Goal: Task Accomplishment & Management: Use online tool/utility

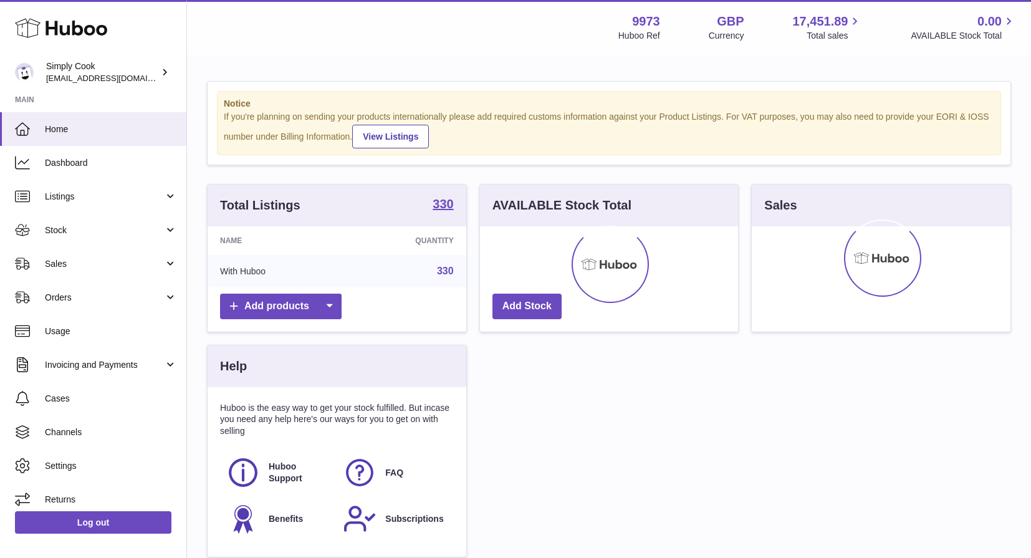
click at [204, 124] on div "Notice If you're planning on sending your products internationally please add r…" at bounding box center [609, 325] width 844 height 539
click at [87, 229] on span "Stock" at bounding box center [104, 230] width 119 height 12
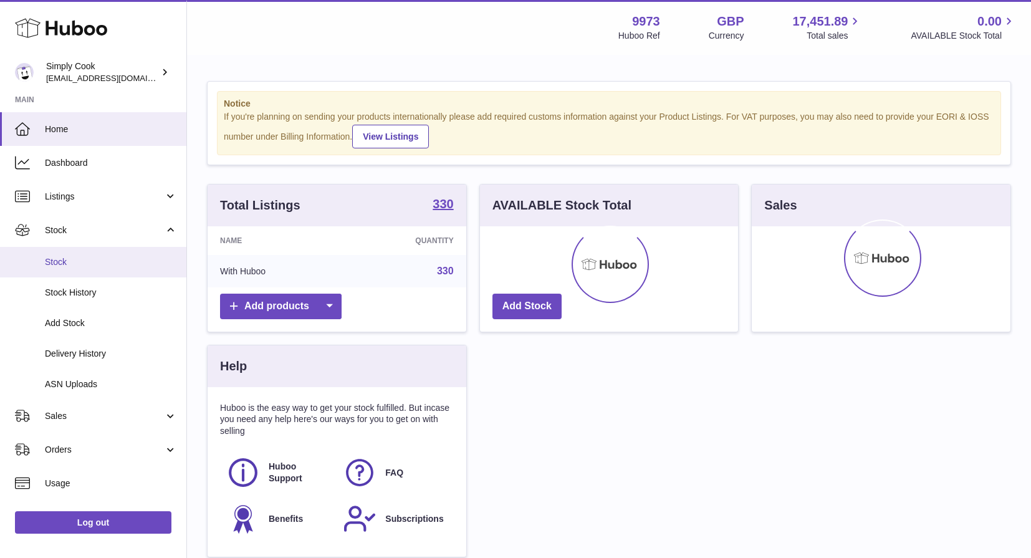
click at [87, 268] on link "Stock" at bounding box center [93, 262] width 186 height 31
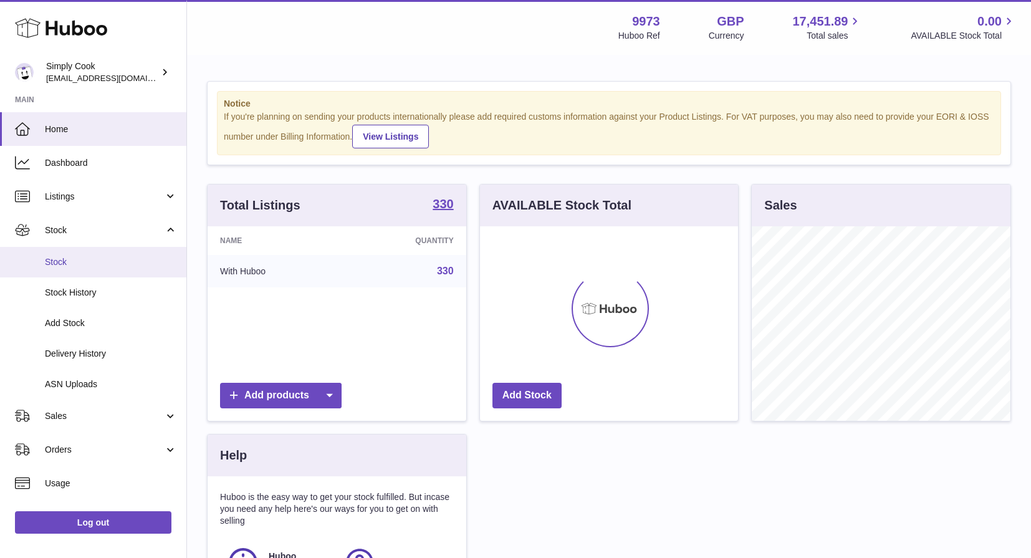
scroll to position [195, 258]
click at [52, 259] on span "Stock" at bounding box center [111, 262] width 132 height 12
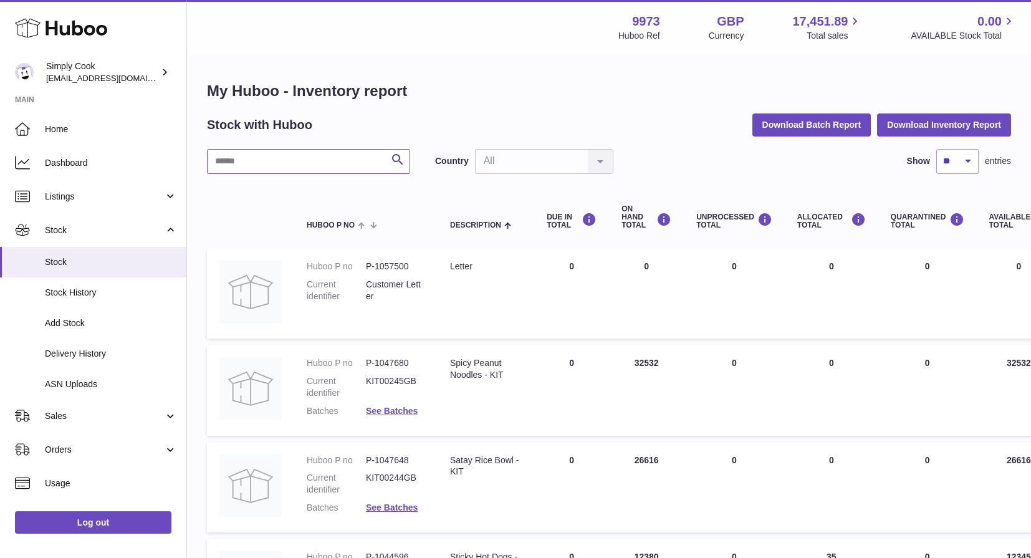
click at [293, 154] on input "text" at bounding box center [308, 161] width 203 height 25
paste input "******"
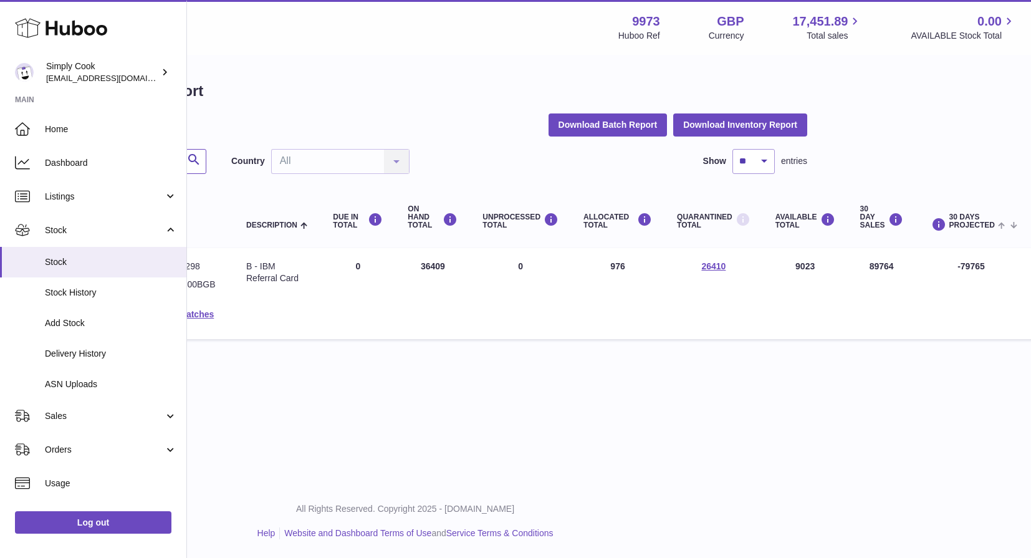
scroll to position [0, 228]
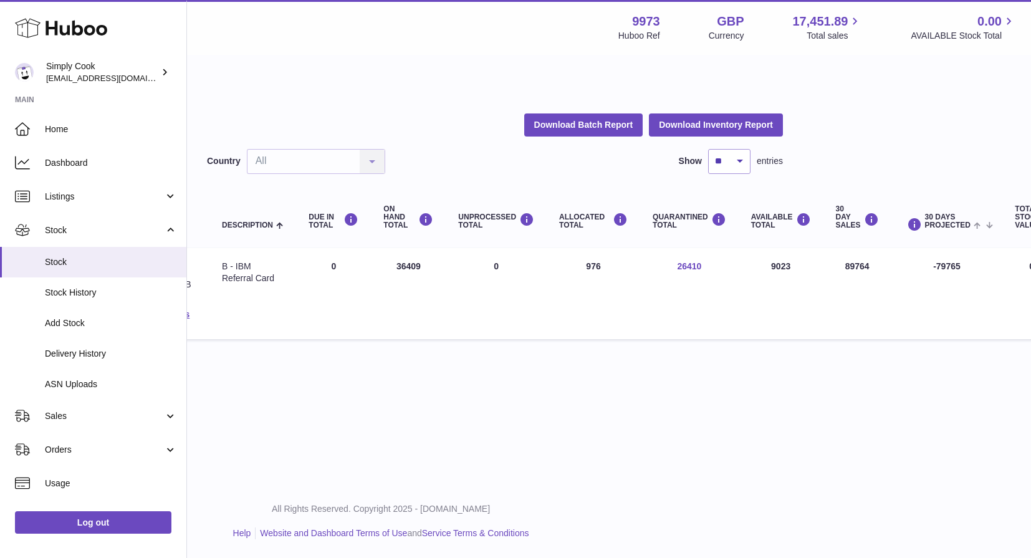
type input "******"
click at [687, 267] on link "26410" at bounding box center [689, 266] width 24 height 10
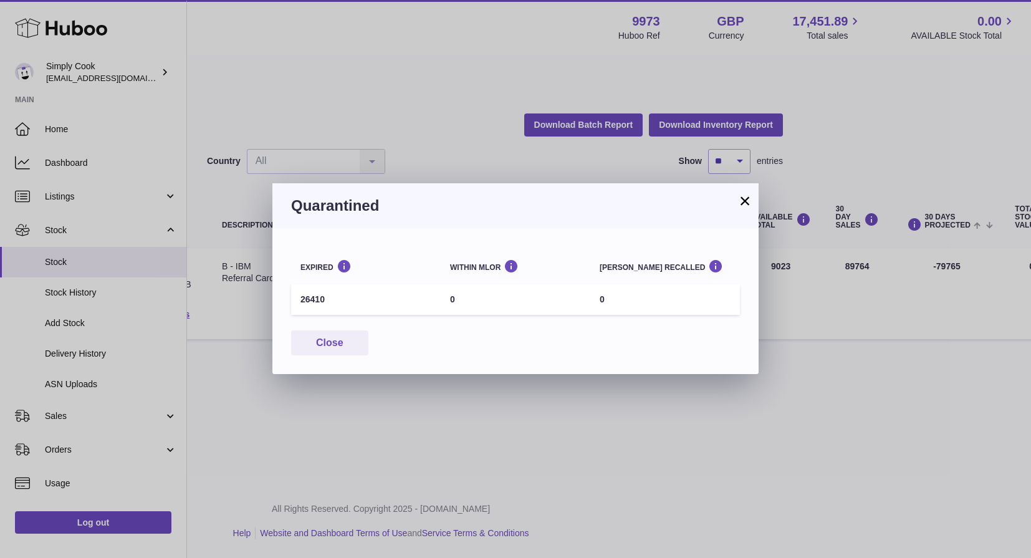
click at [501, 344] on div "Close" at bounding box center [515, 343] width 449 height 26
click at [753, 200] on div "Quarantined" at bounding box center [515, 205] width 486 height 45
click at [740, 203] on button "×" at bounding box center [745, 200] width 15 height 15
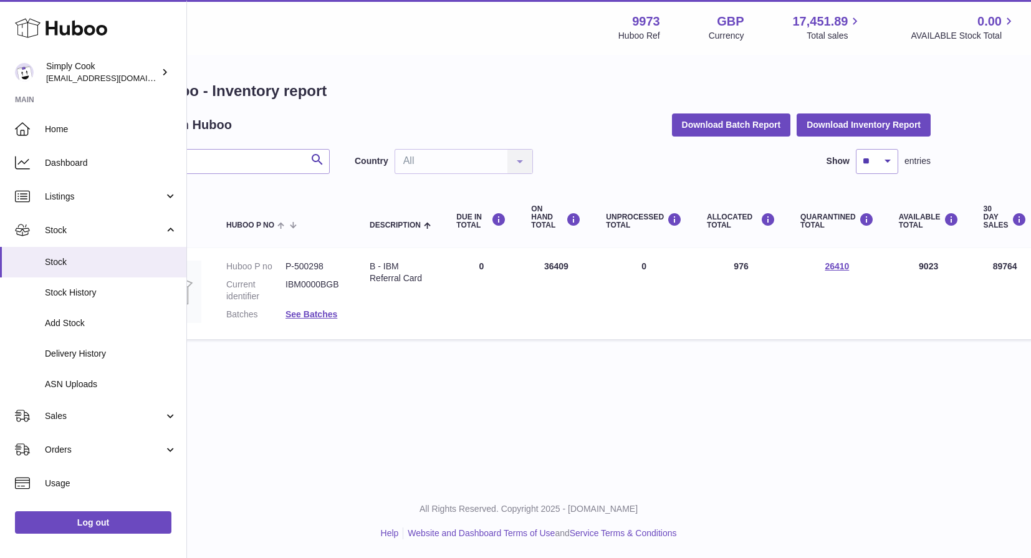
scroll to position [0, 0]
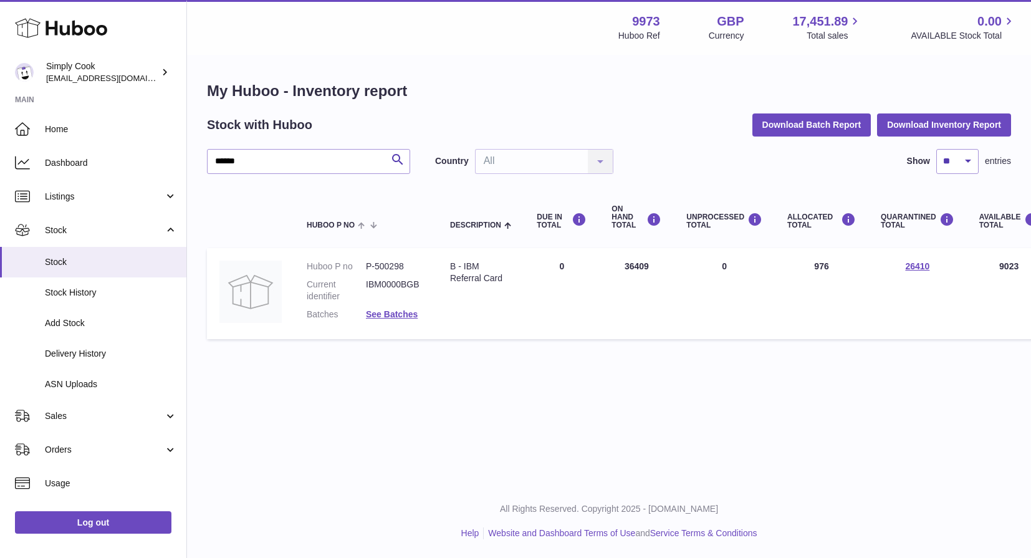
click at [588, 376] on div "Menu Huboo 9973 Huboo Ref GBP Currency 17,451.89 Total sales 0.00 AVAILABLE Sto…" at bounding box center [609, 242] width 844 height 484
click at [619, 91] on h1 "My Huboo - Inventory report" at bounding box center [609, 91] width 804 height 20
click at [523, 383] on div "Menu Huboo 9973 Huboo Ref GBP Currency 17,451.89 Total sales 0.00 AVAILABLE Sto…" at bounding box center [609, 242] width 844 height 484
click at [334, 276] on dl "Huboo P no P-500298 Current identifier IBM0000BGB Batches See Batches" at bounding box center [366, 294] width 118 height 66
click at [377, 279] on dd "IBM0000BGB" at bounding box center [395, 291] width 59 height 24
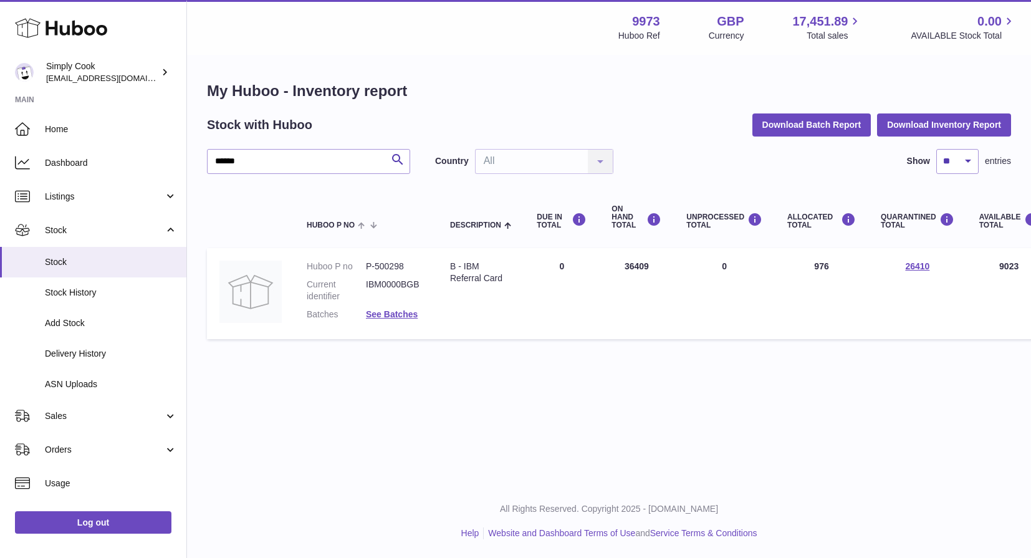
click at [291, 319] on td at bounding box center [250, 293] width 87 height 91
click at [388, 316] on link "See Batches" at bounding box center [392, 314] width 52 height 10
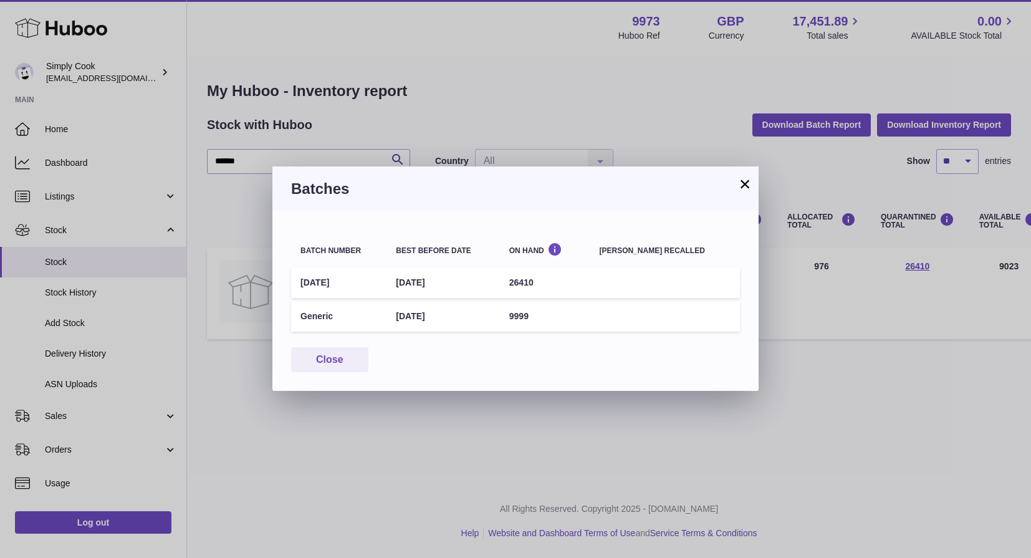
click at [488, 369] on div "Close" at bounding box center [515, 360] width 449 height 26
click at [477, 282] on td "30th Sep 2025" at bounding box center [443, 282] width 113 height 31
click at [488, 200] on div "Batches" at bounding box center [515, 188] width 486 height 45
click at [458, 285] on td "30th Sep 2025" at bounding box center [443, 282] width 113 height 31
click at [340, 364] on button "Close" at bounding box center [329, 360] width 77 height 26
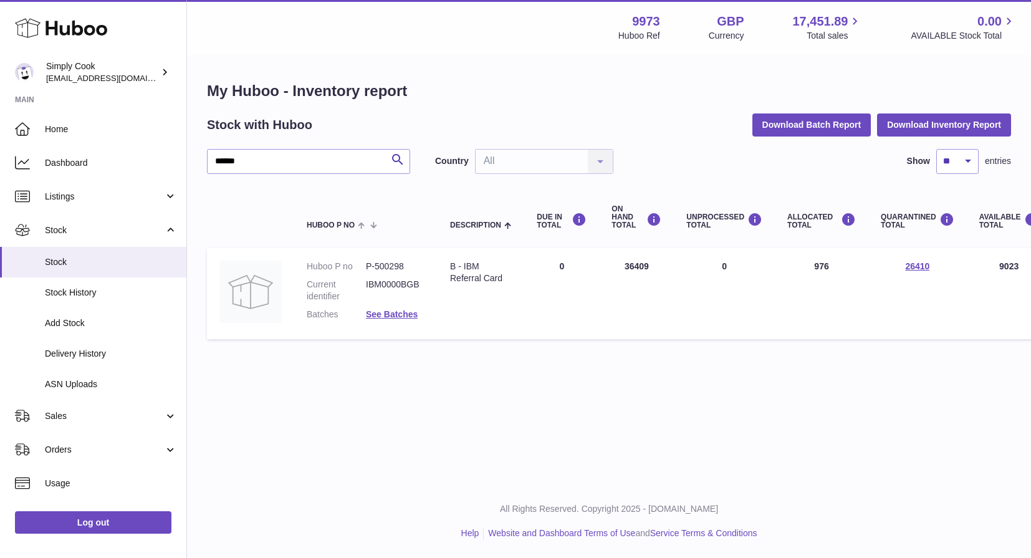
click at [546, 383] on div "Menu Huboo 9973 Huboo Ref GBP Currency 17,451.89 Total sales 0.00 AVAILABLE Sto…" at bounding box center [609, 242] width 844 height 484
click at [553, 284] on td "DUE IN Total 0" at bounding box center [561, 293] width 75 height 91
click at [288, 277] on td at bounding box center [250, 293] width 87 height 91
click at [258, 277] on img at bounding box center [250, 292] width 62 height 62
click at [327, 430] on div "Menu Huboo 9973 Huboo Ref GBP Currency 17,451.89 Total sales 0.00 AVAILABLE Sto…" at bounding box center [609, 242] width 844 height 484
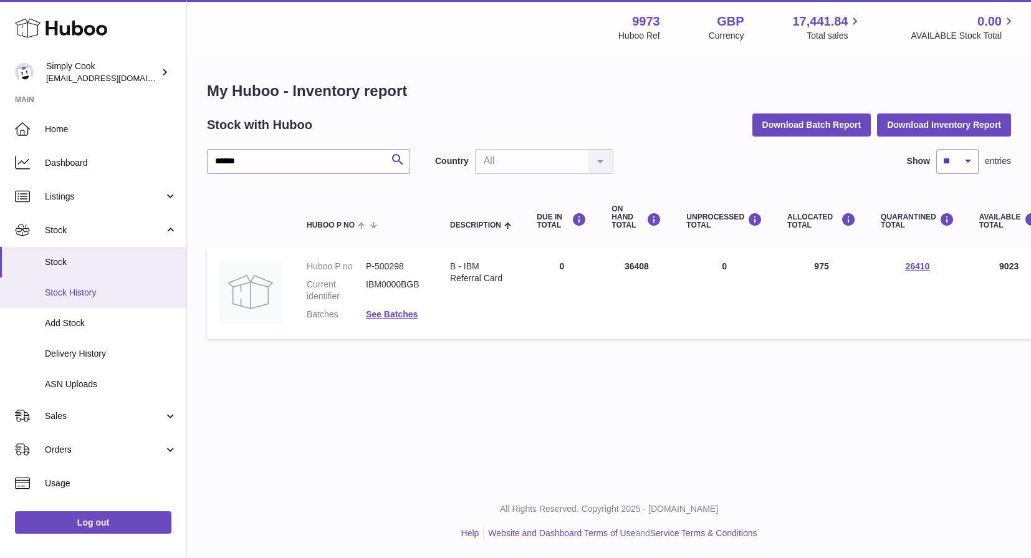
click at [67, 284] on link "Stock History" at bounding box center [93, 292] width 186 height 31
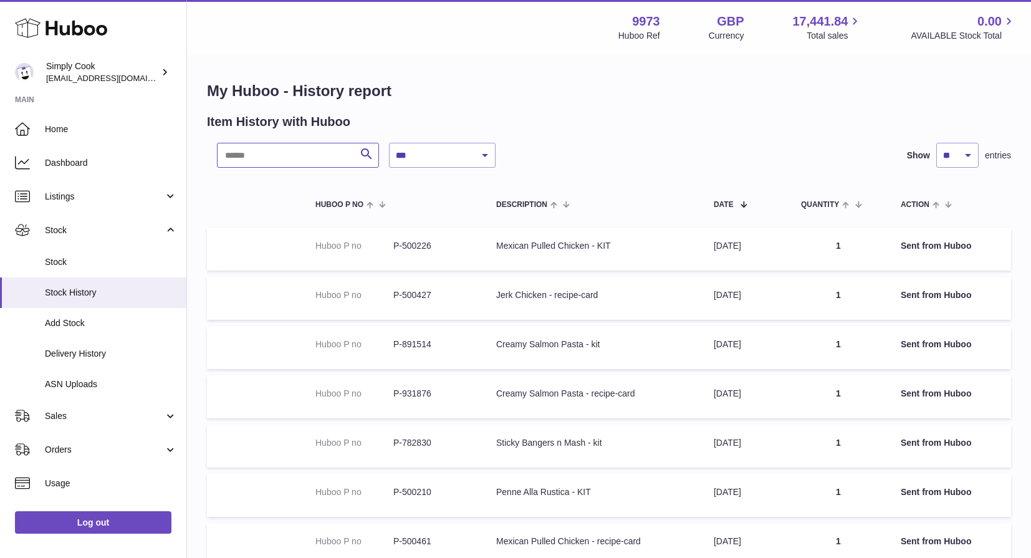
click at [301, 148] on input "text" at bounding box center [298, 155] width 162 height 25
paste input "******"
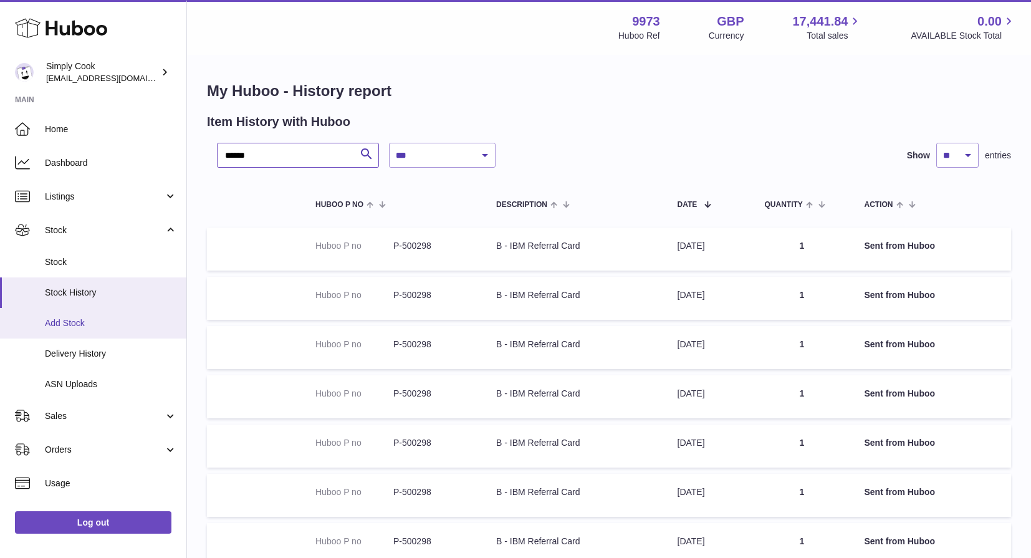
type input "******"
click at [81, 328] on span "Add Stock" at bounding box center [111, 323] width 132 height 12
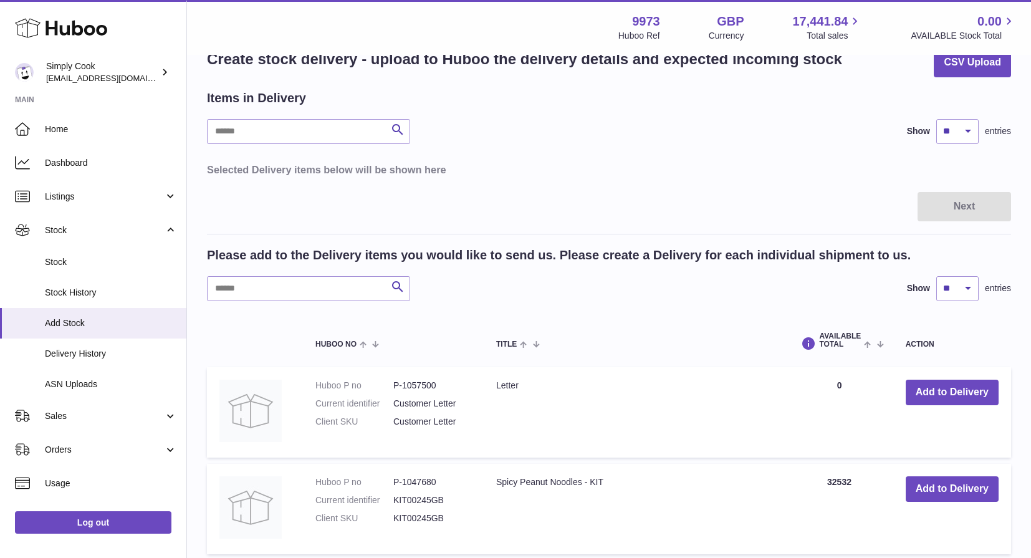
scroll to position [34, 0]
click at [296, 279] on input "text" at bounding box center [308, 288] width 203 height 25
paste input "******"
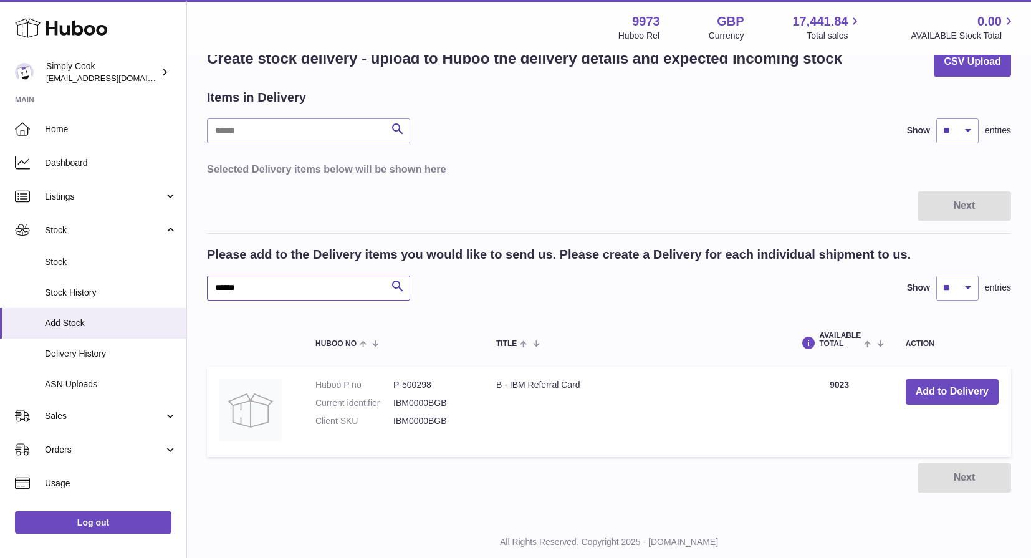
type input "******"
click at [504, 402] on td "B - IBM Referral Card" at bounding box center [635, 412] width 302 height 90
click at [415, 387] on dd "P-500298" at bounding box center [432, 385] width 78 height 12
click at [403, 403] on dd "IBM0000BGB" at bounding box center [432, 403] width 78 height 12
click at [841, 381] on td "AVAILABLE Total 9023" at bounding box center [839, 412] width 107 height 90
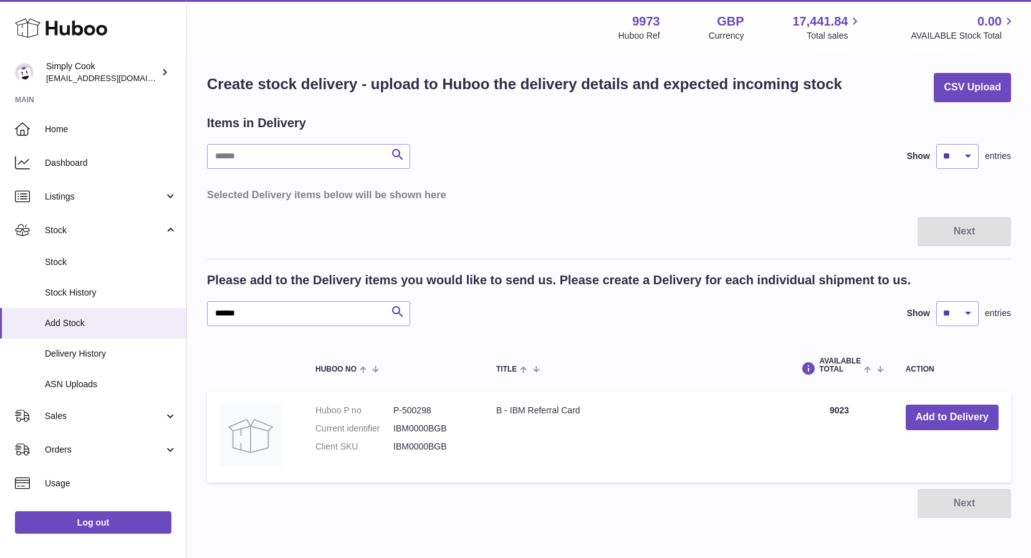
scroll to position [9, 0]
click at [936, 425] on button "Add to Delivery" at bounding box center [952, 417] width 93 height 26
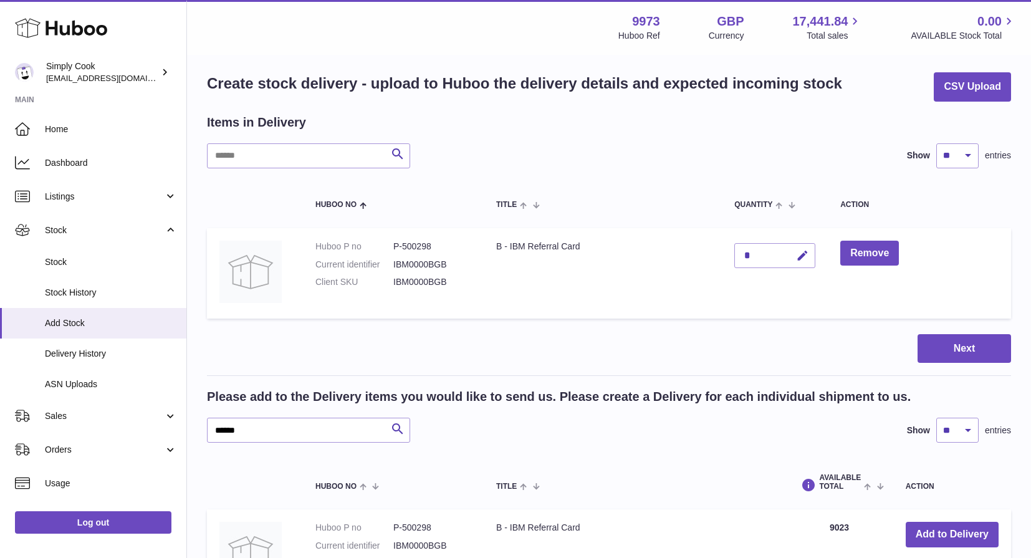
click at [573, 267] on td "B - IBM Referral Card" at bounding box center [603, 273] width 238 height 90
click at [879, 259] on button "Remove" at bounding box center [870, 254] width 59 height 26
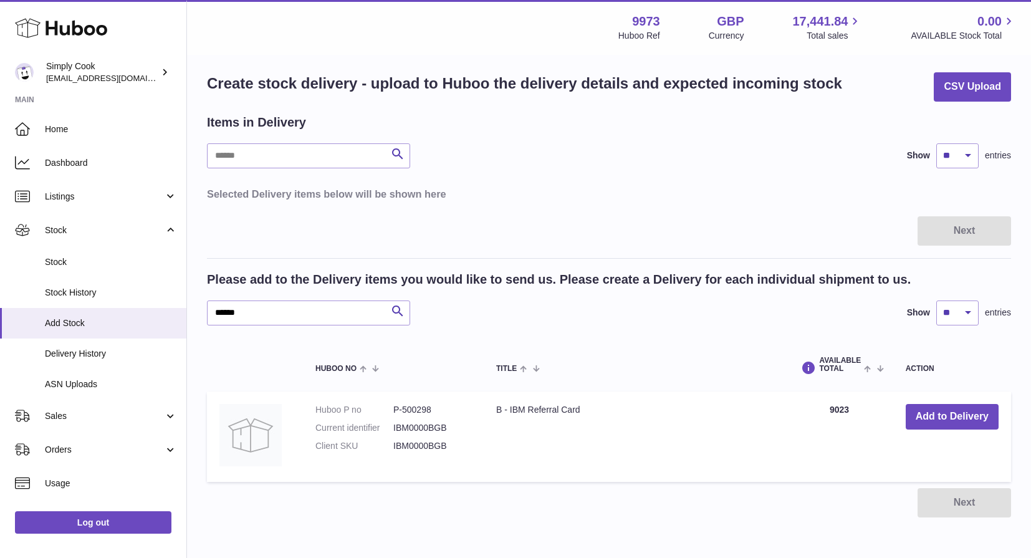
click at [572, 157] on div "Search Show ** ** ** *** entries" at bounding box center [609, 155] width 804 height 25
